Goal: Task Accomplishment & Management: Manage account settings

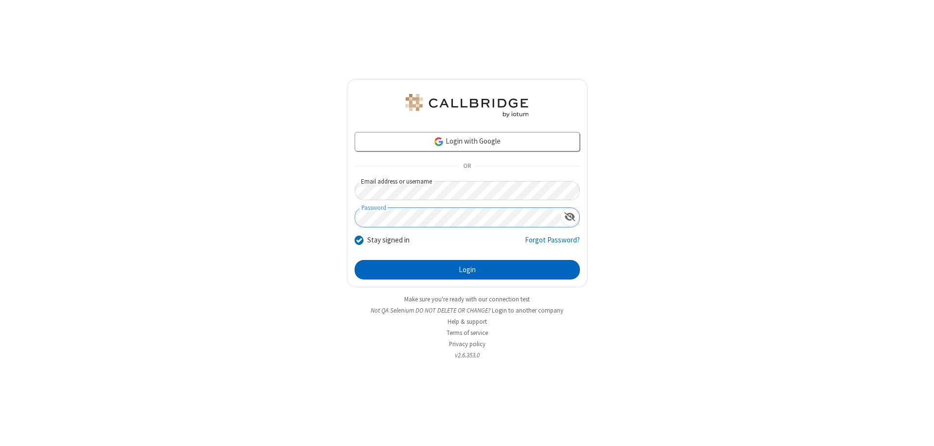
click at [467, 270] on button "Login" at bounding box center [467, 269] width 225 height 19
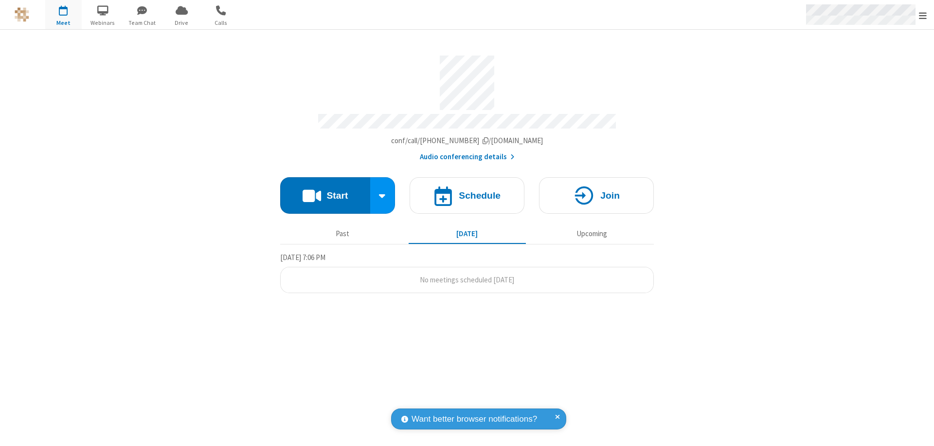
click at [923, 15] on span "Open menu" at bounding box center [923, 16] width 8 height 10
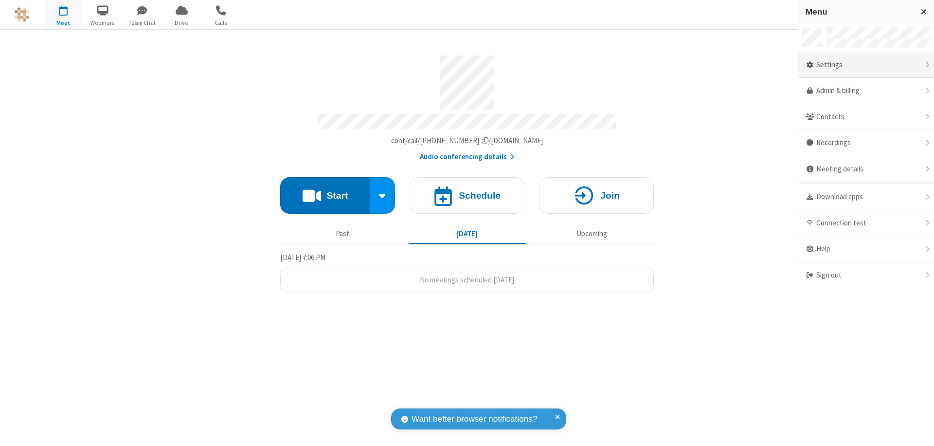
click at [866, 65] on div "Settings" at bounding box center [867, 65] width 136 height 26
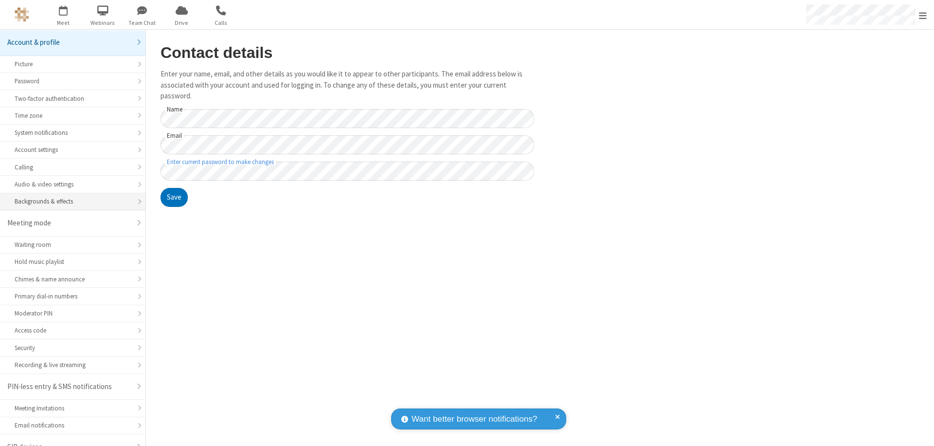
click at [69, 197] on div "Backgrounds & effects" at bounding box center [73, 201] width 116 height 9
